Goal: Information Seeking & Learning: Learn about a topic

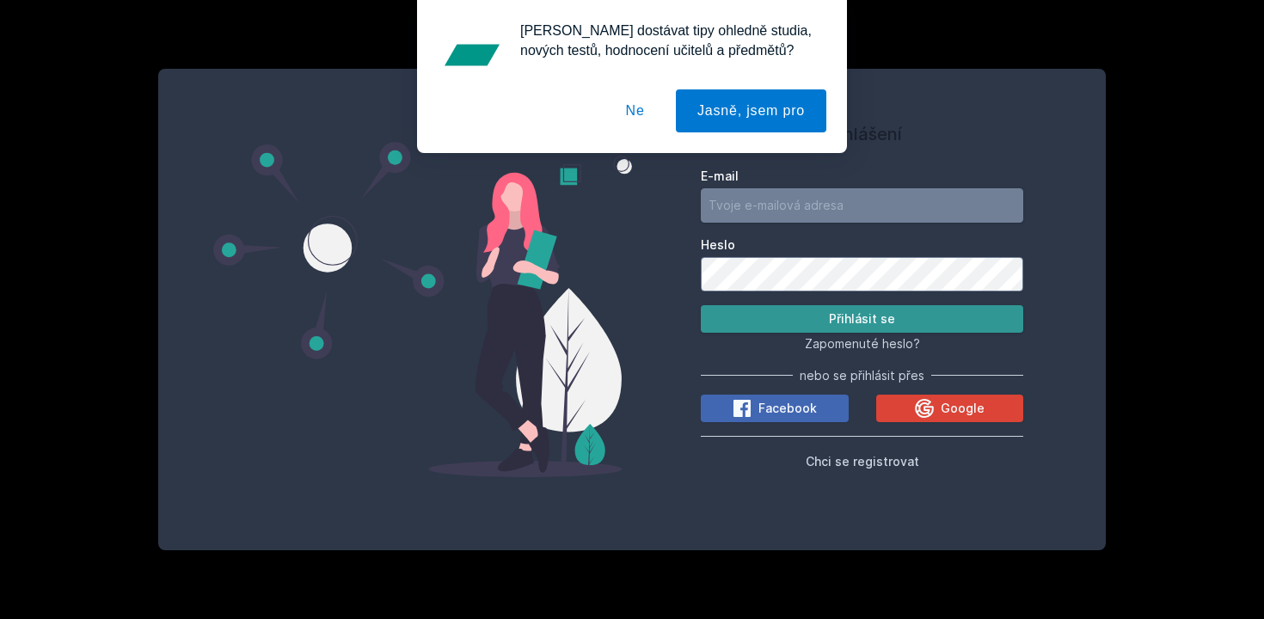
type input "[PERSON_NAME][EMAIL_ADDRESS][DOMAIN_NAME]"
click at [763, 308] on button "Přihlásit se" at bounding box center [862, 319] width 323 height 28
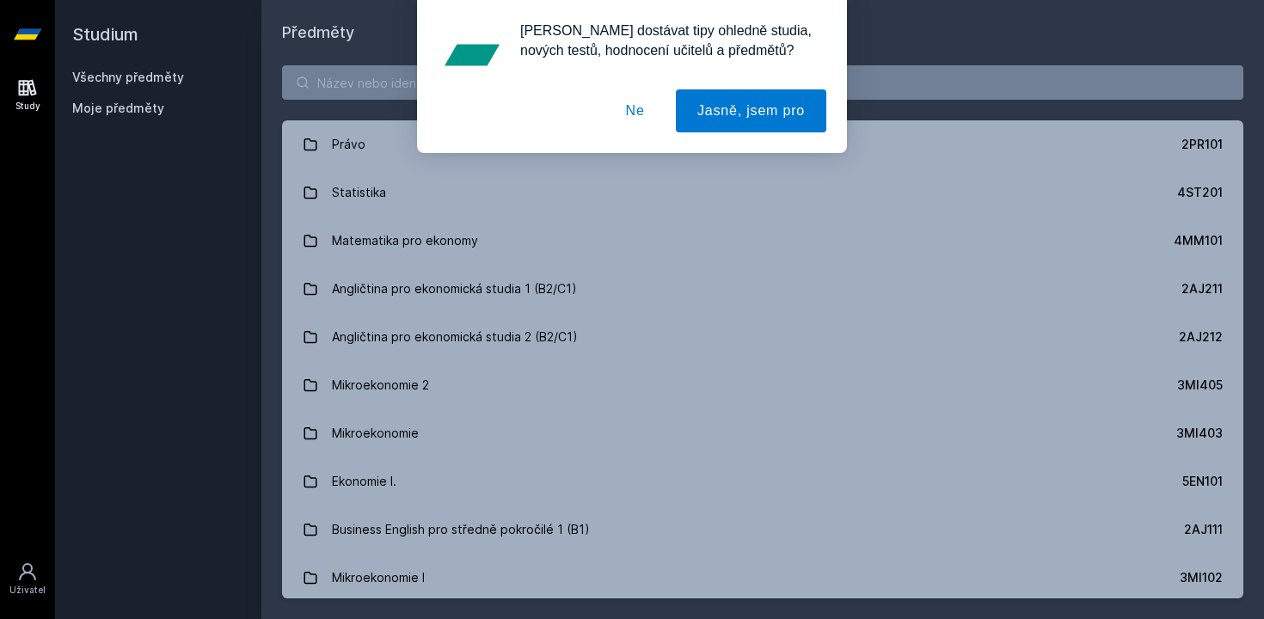
click at [631, 103] on button "Ne" at bounding box center [636, 110] width 62 height 43
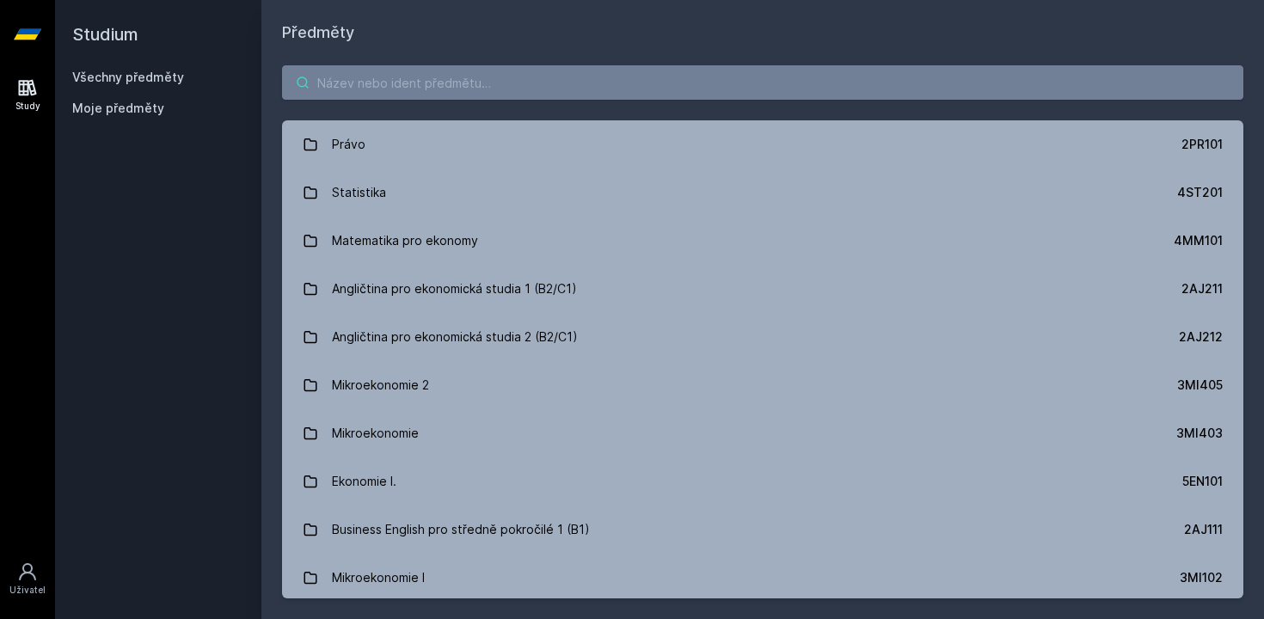
click at [602, 74] on input "search" at bounding box center [763, 82] width 962 height 34
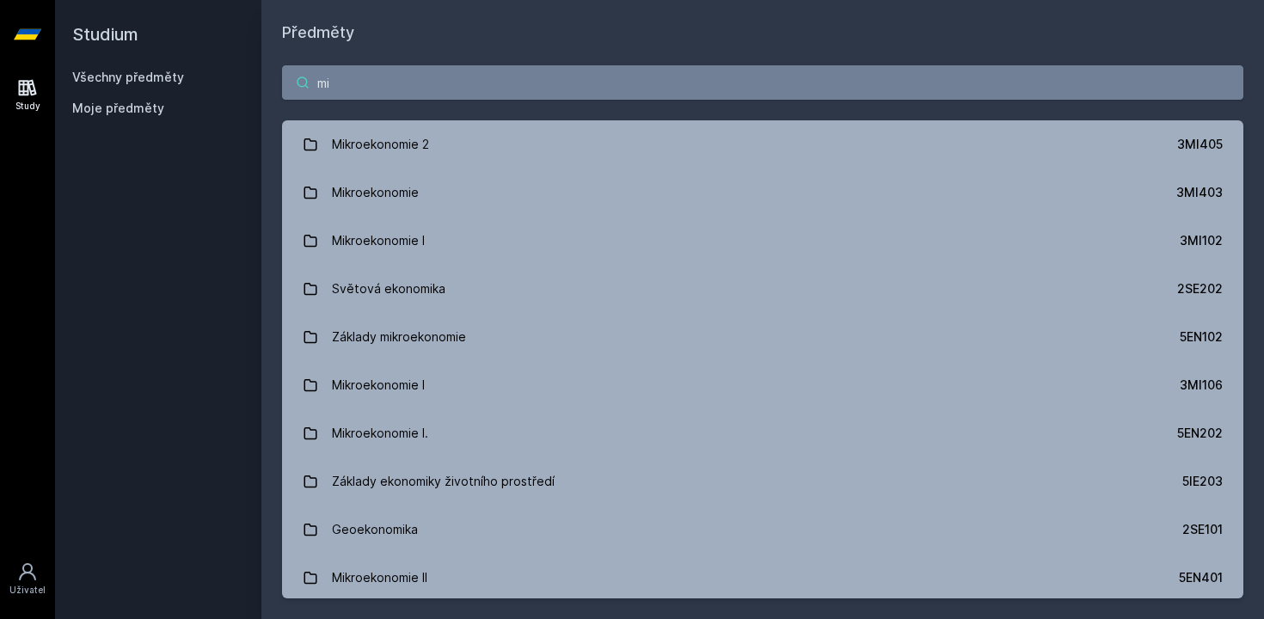
type input "m"
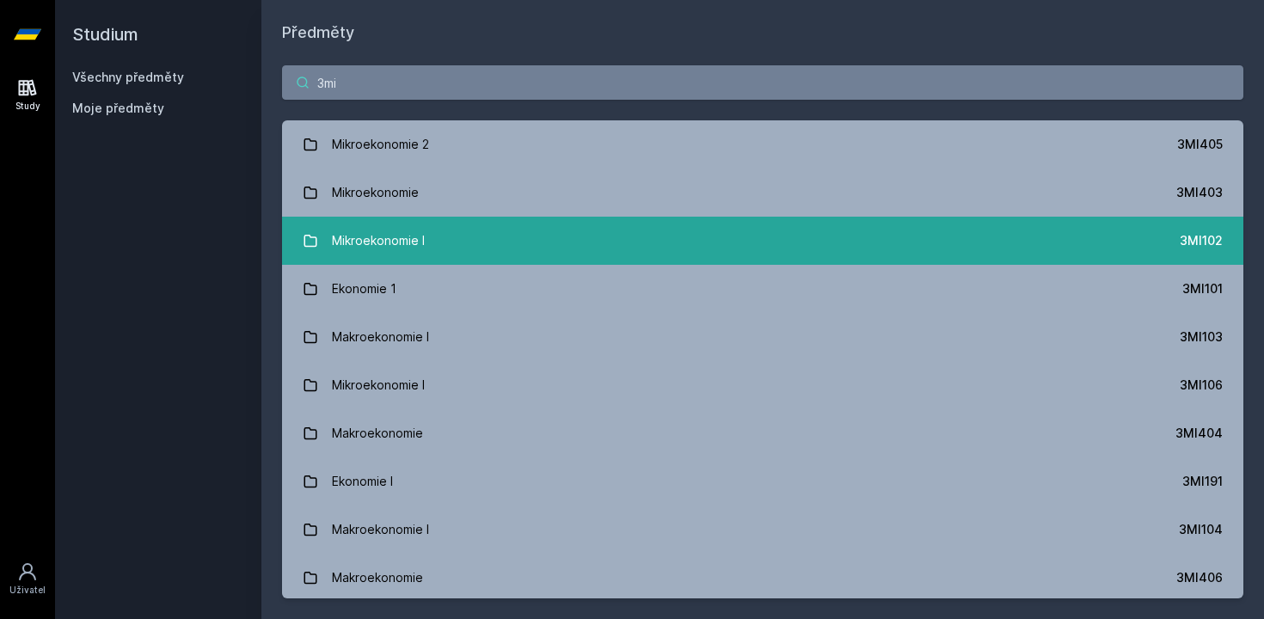
type input "3mi"
click at [452, 231] on link "Mikroekonomie I 3MI102" at bounding box center [763, 241] width 962 height 48
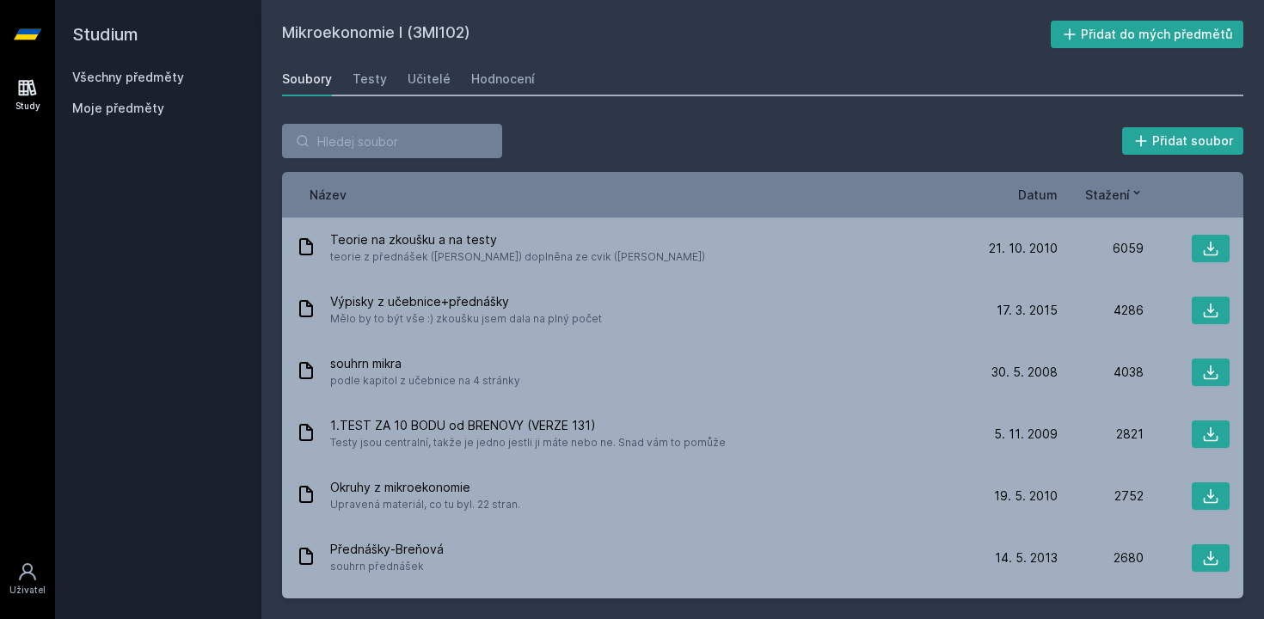
click at [1033, 203] on span "Datum" at bounding box center [1038, 195] width 40 height 18
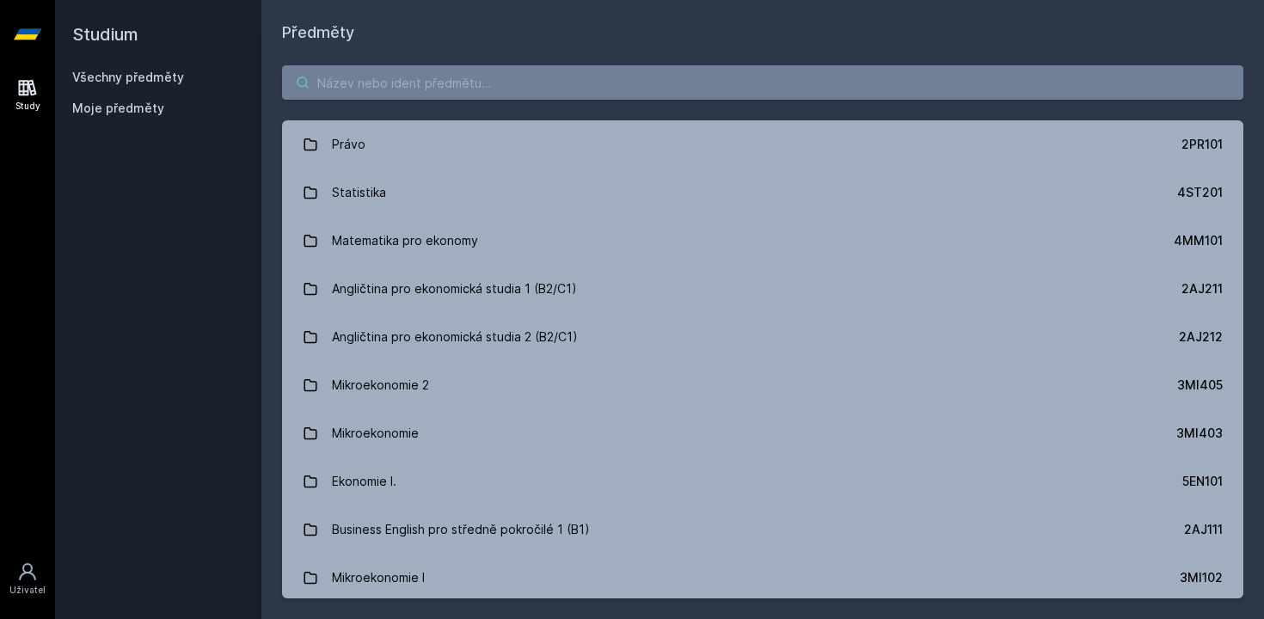
click at [589, 86] on input "search" at bounding box center [763, 82] width 962 height 34
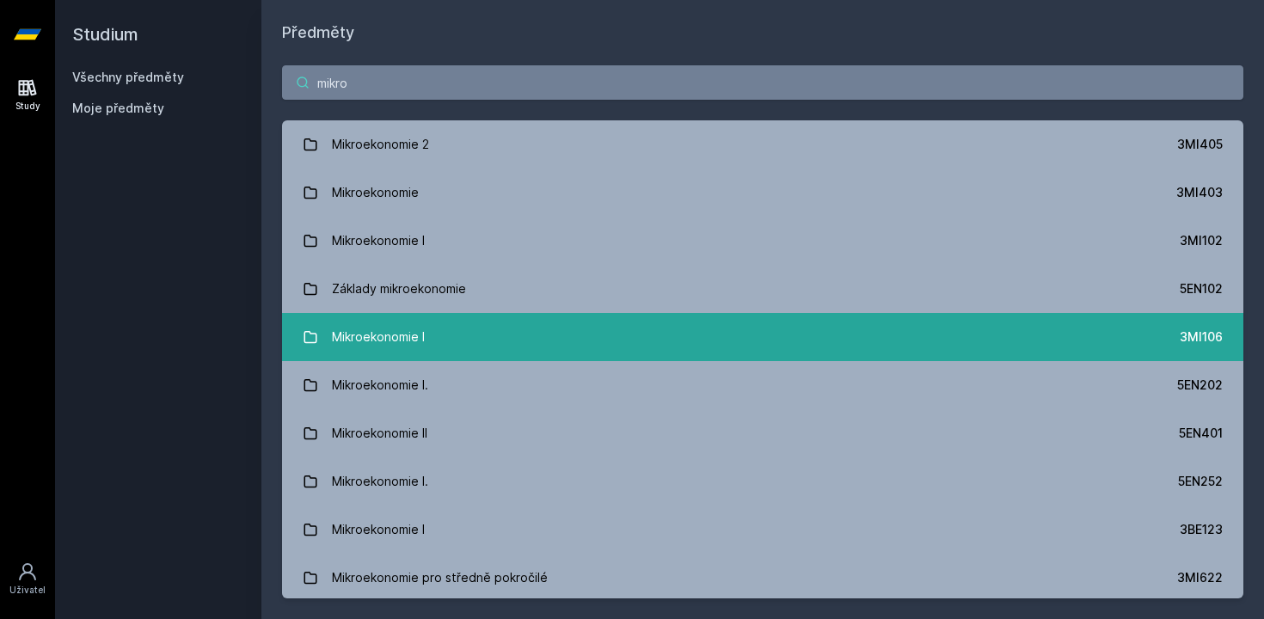
type input "mikro"
click at [520, 321] on link "Mikroekonomie I 3MI106" at bounding box center [763, 337] width 962 height 48
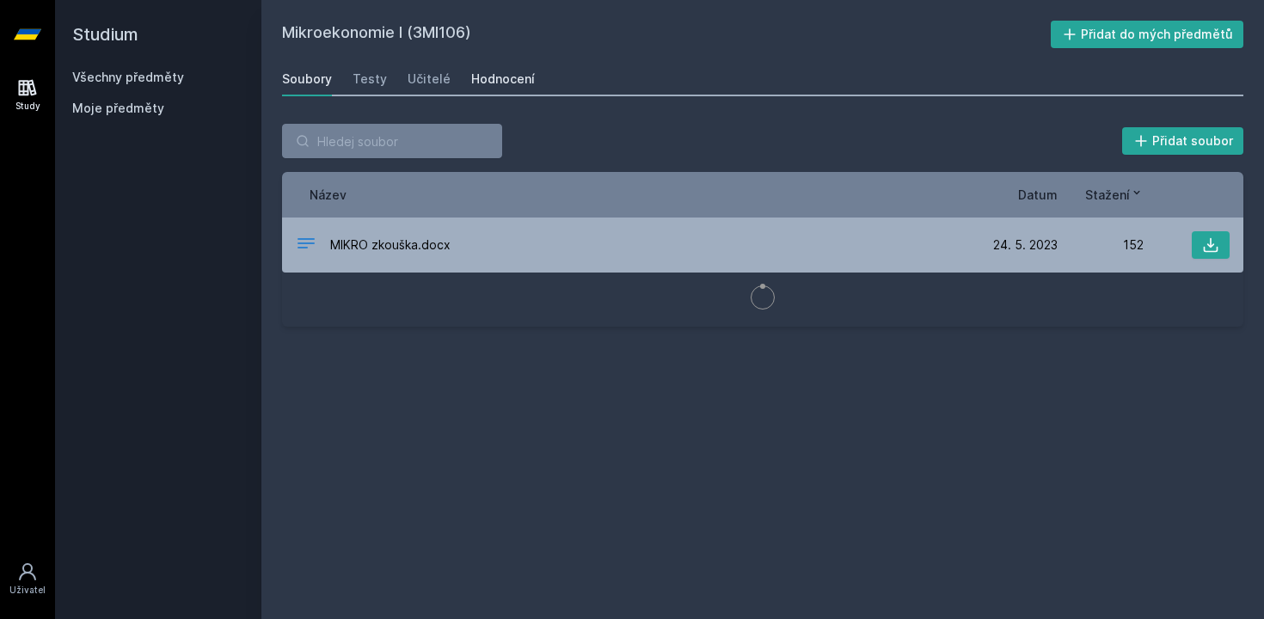
click at [495, 81] on div "Hodnocení" at bounding box center [503, 79] width 64 height 17
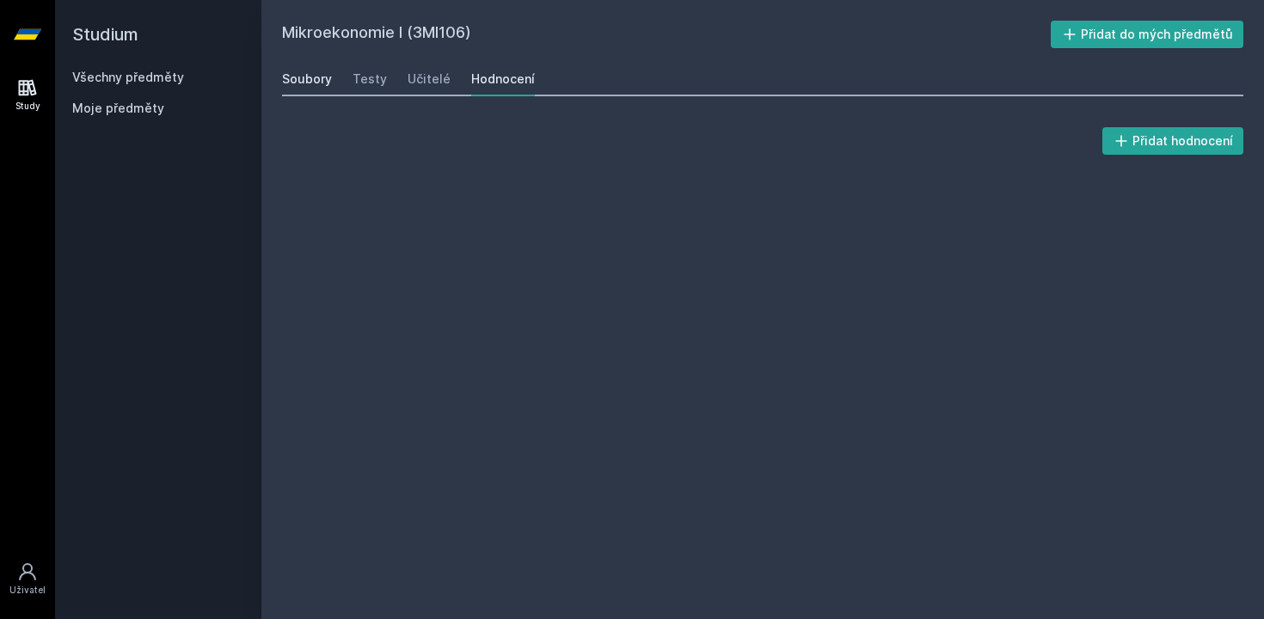
click at [319, 83] on div "Soubory" at bounding box center [307, 79] width 50 height 17
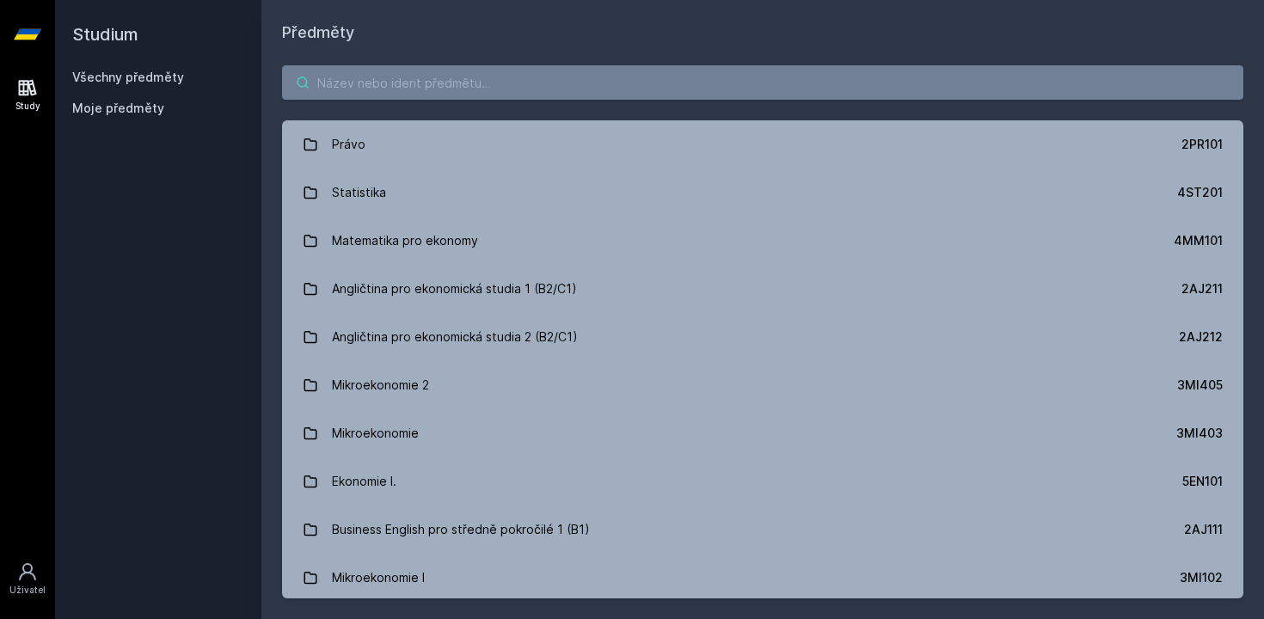
click at [460, 83] on input "search" at bounding box center [763, 82] width 962 height 34
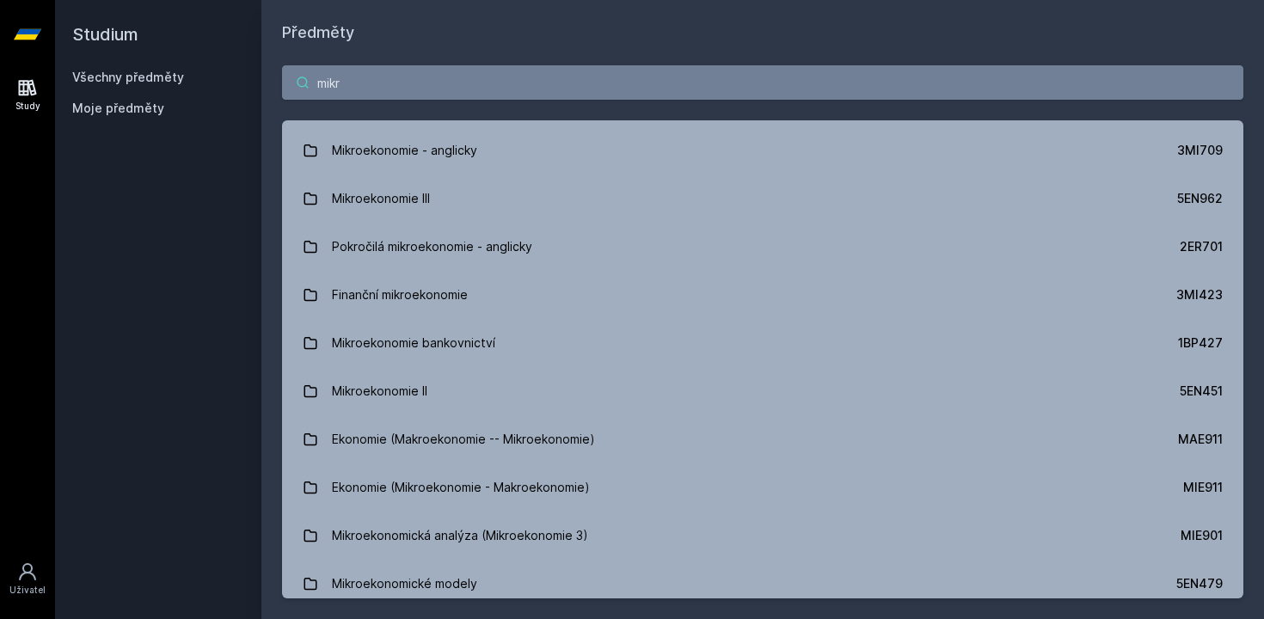
scroll to position [888, 0]
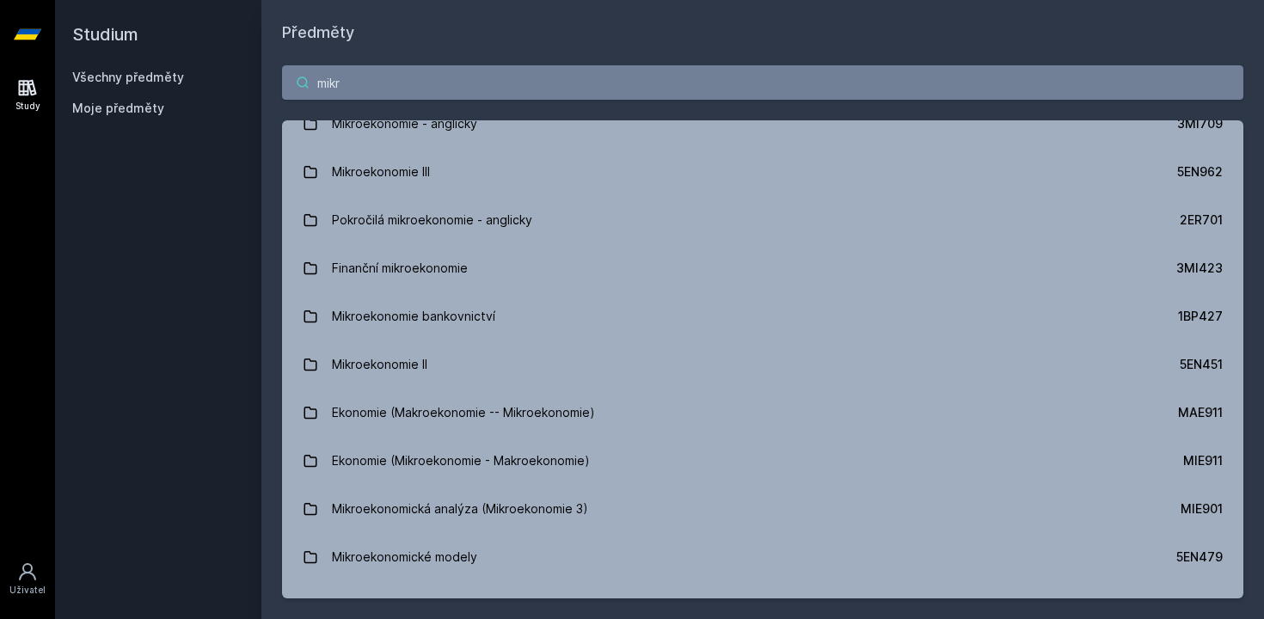
click at [354, 85] on input "mikr" at bounding box center [763, 82] width 962 height 34
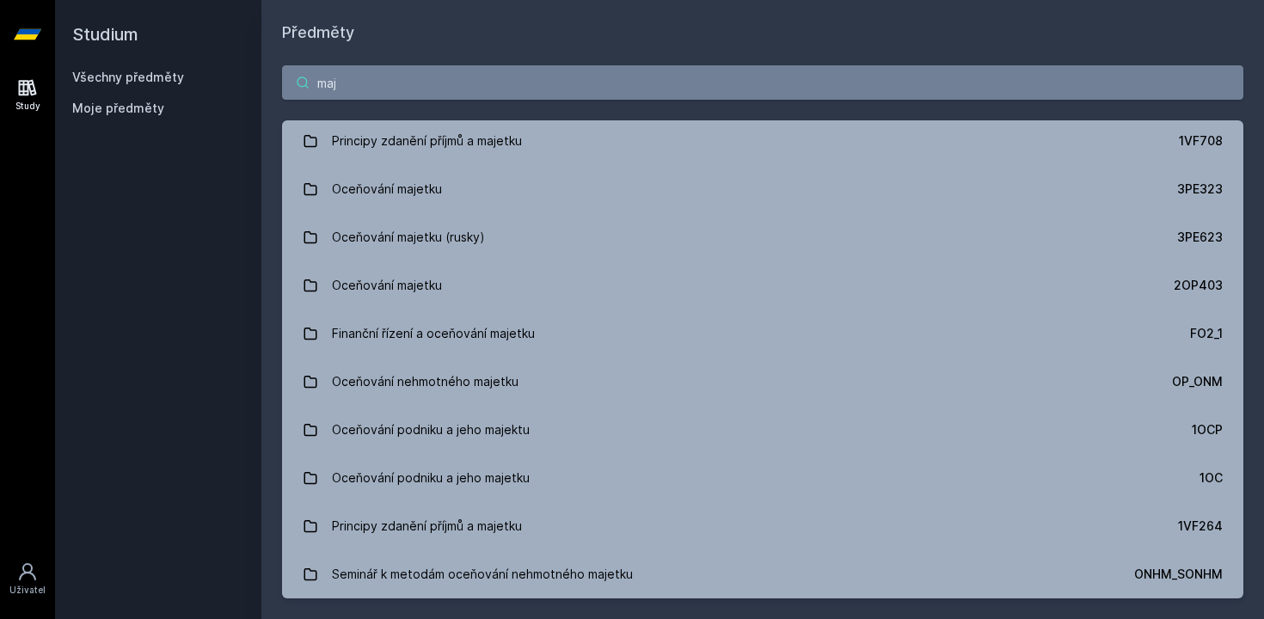
scroll to position [100, 0]
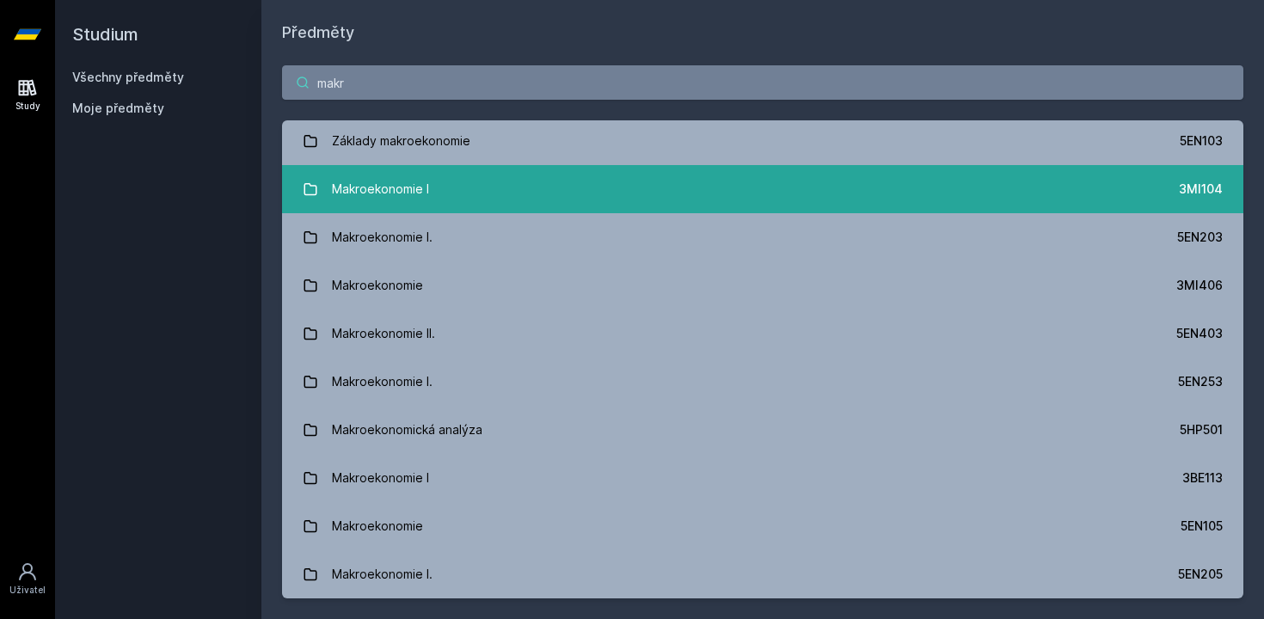
type input "makr"
click at [452, 196] on link "Makroekonomie I 3MI104" at bounding box center [763, 189] width 962 height 48
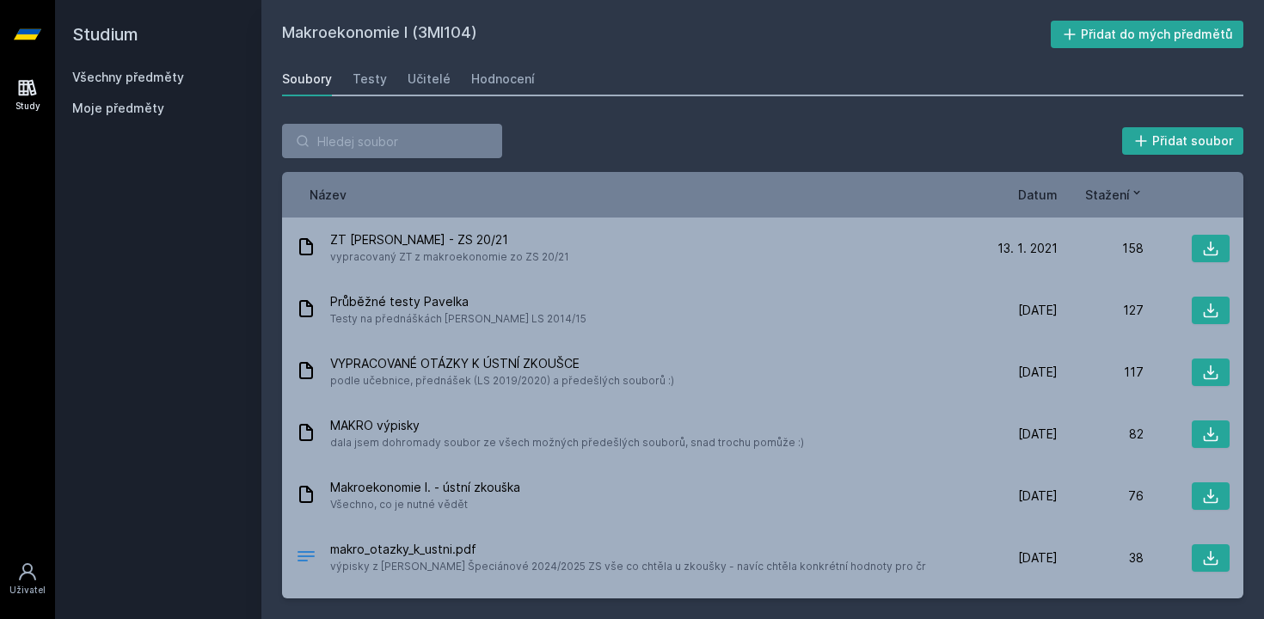
click at [1047, 191] on span "Datum" at bounding box center [1038, 195] width 40 height 18
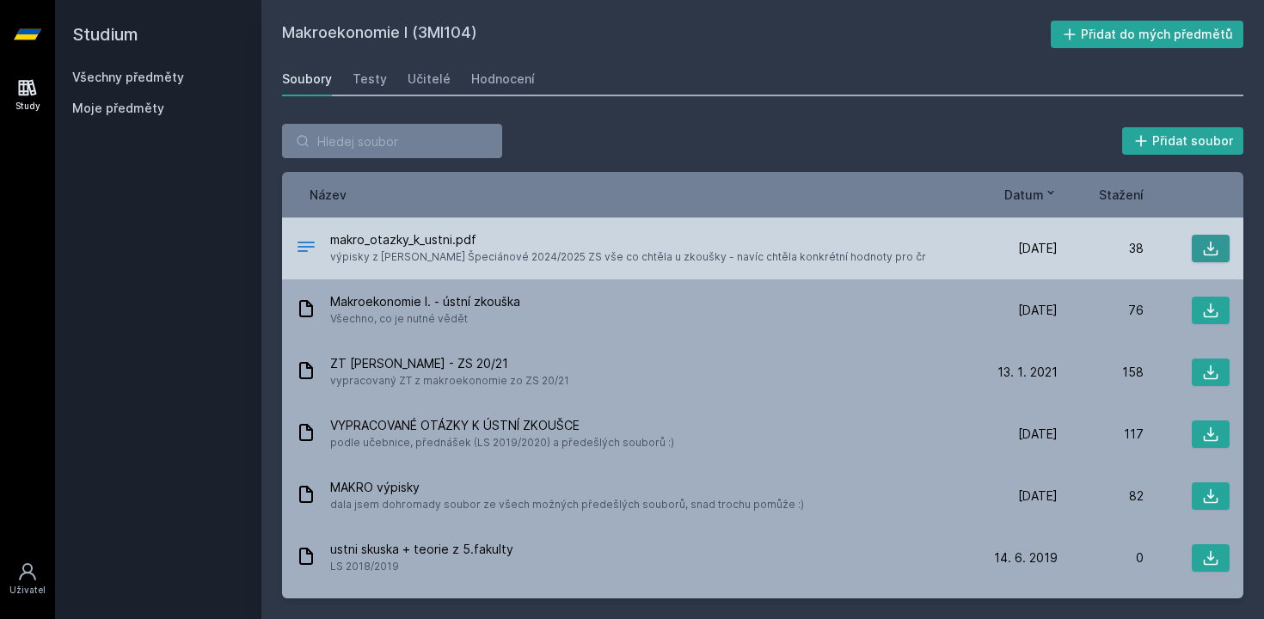
click at [1217, 254] on icon at bounding box center [1211, 249] width 15 height 15
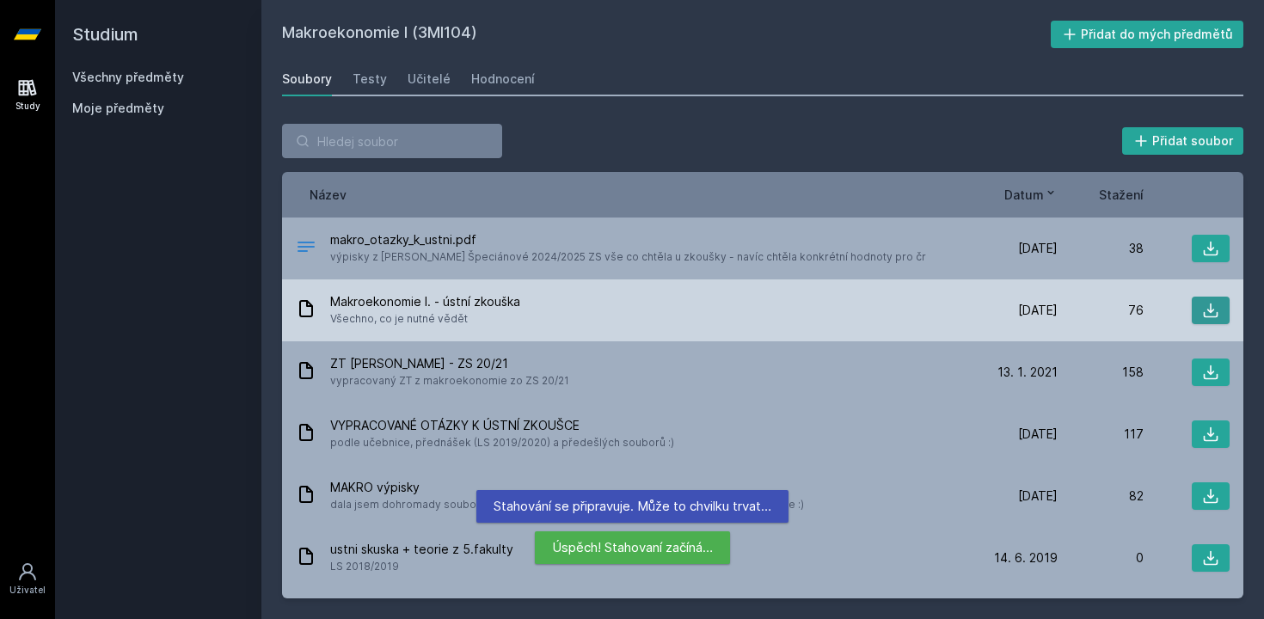
click at [1209, 307] on icon at bounding box center [1210, 310] width 17 height 17
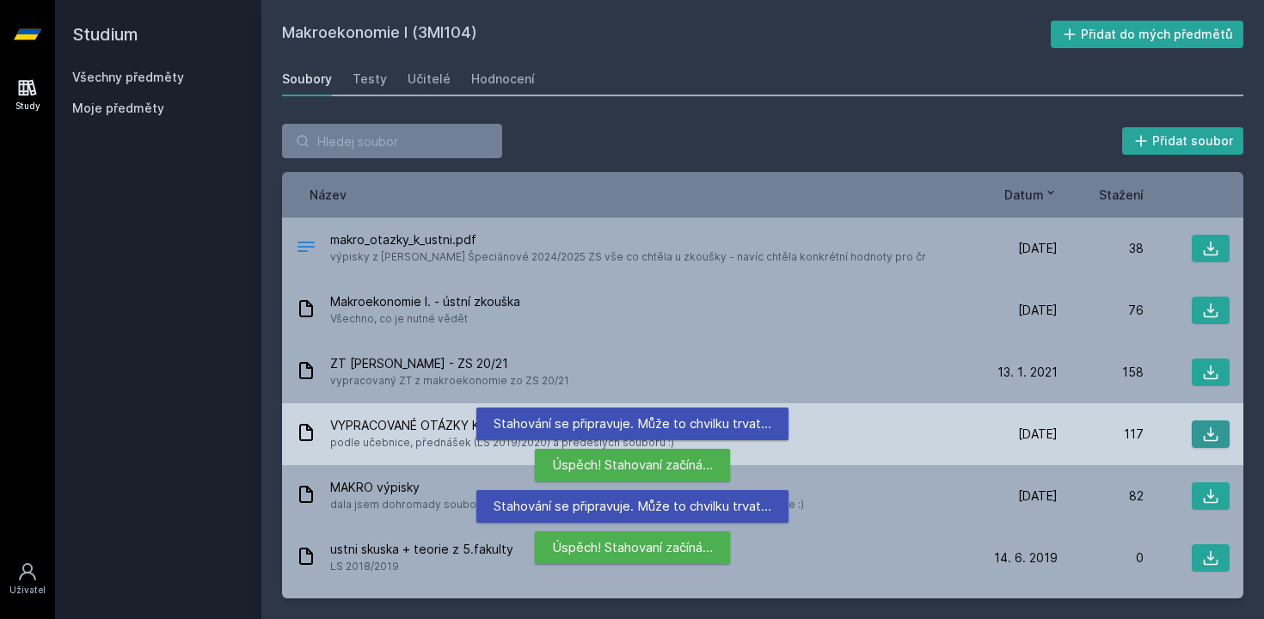
click at [1203, 424] on button at bounding box center [1211, 435] width 38 height 28
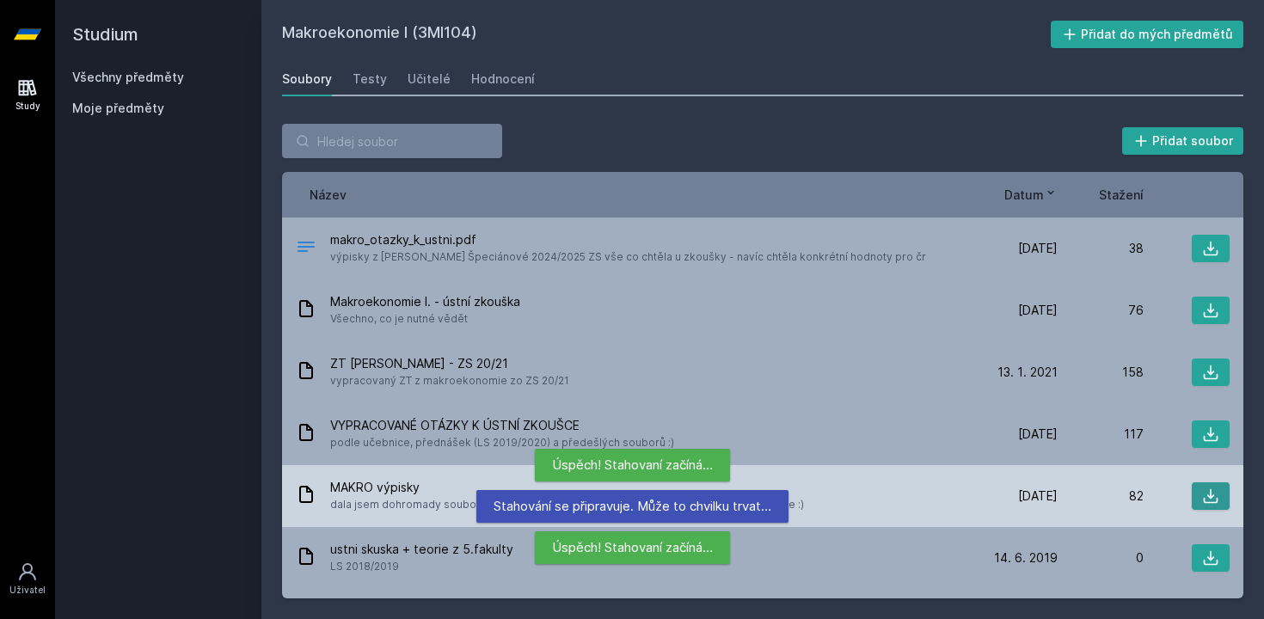
click at [1201, 489] on button at bounding box center [1211, 497] width 38 height 28
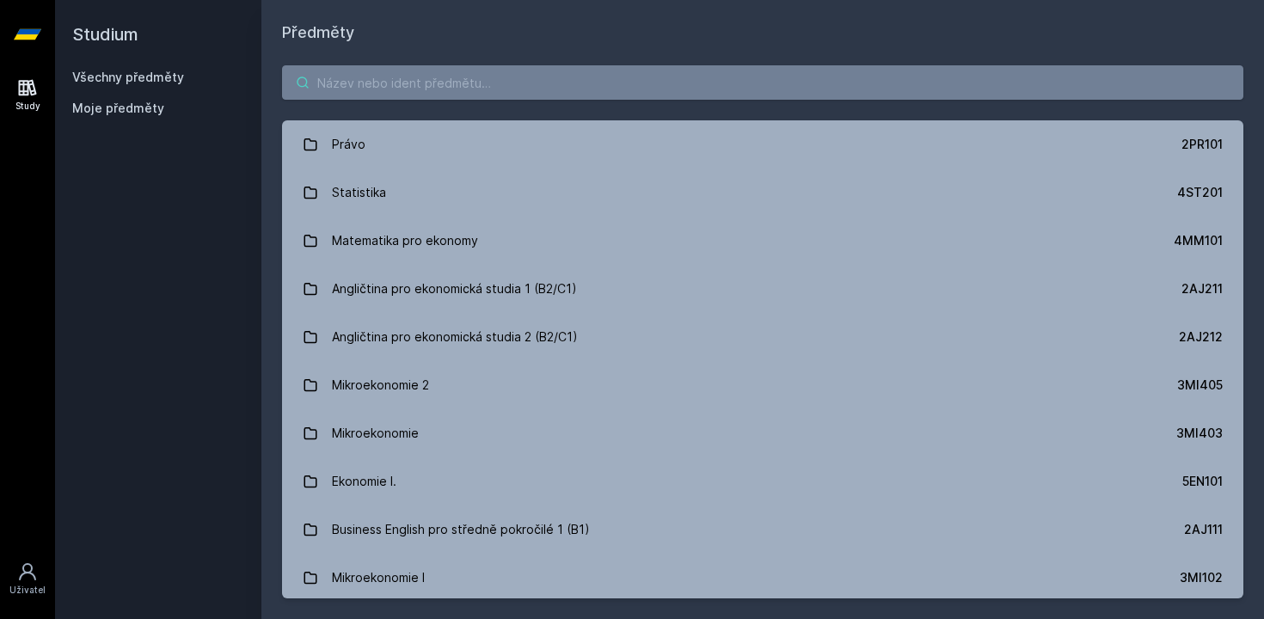
click at [446, 76] on input "search" at bounding box center [763, 82] width 962 height 34
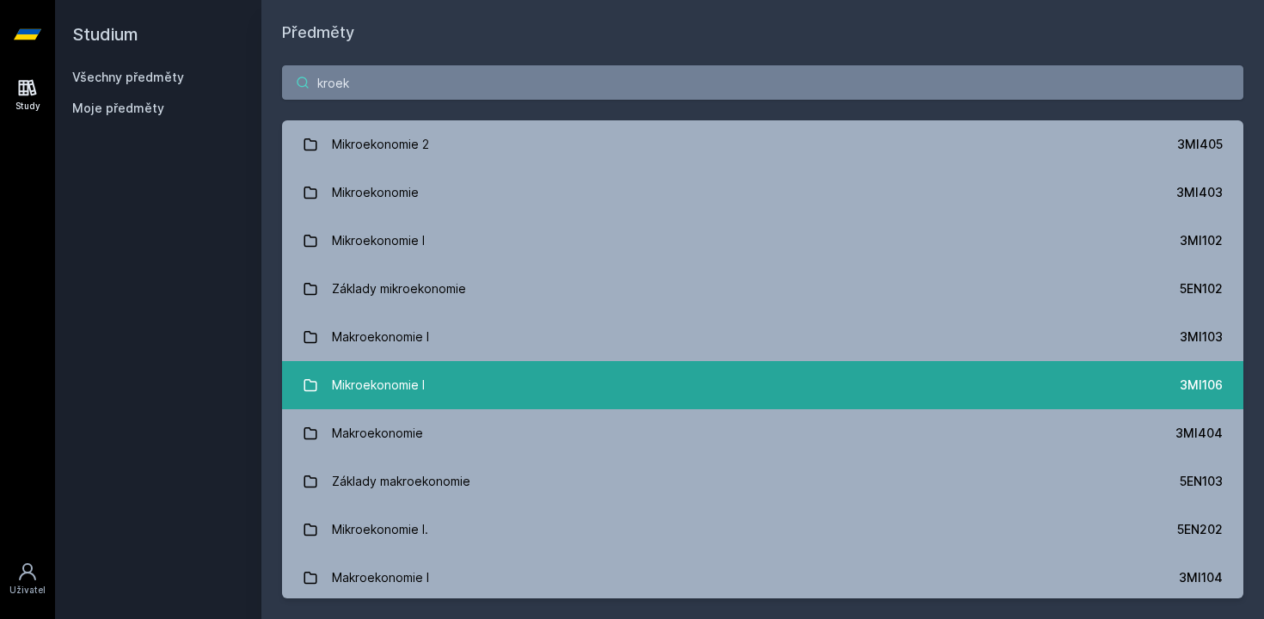
type input "kroek"
click at [437, 364] on link "Mikroekonomie I 3MI106" at bounding box center [763, 385] width 962 height 48
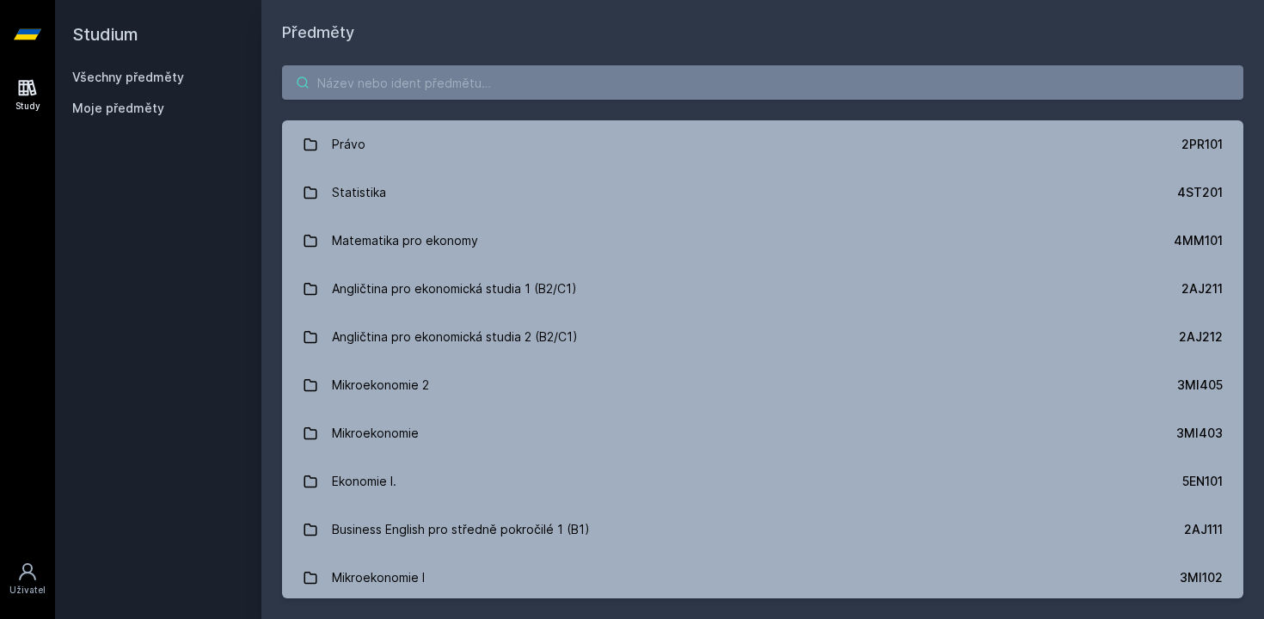
click at [433, 82] on input "search" at bounding box center [763, 82] width 962 height 34
type input "m"
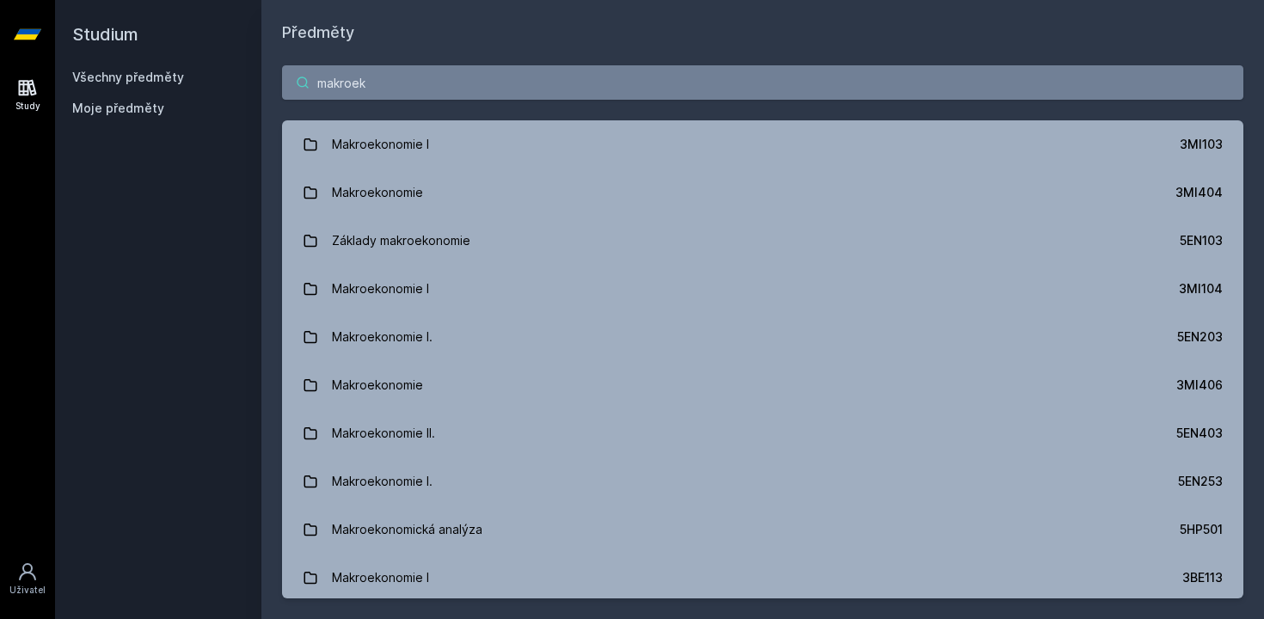
type input "makroek"
